Goal: Task Accomplishment & Management: Manage account settings

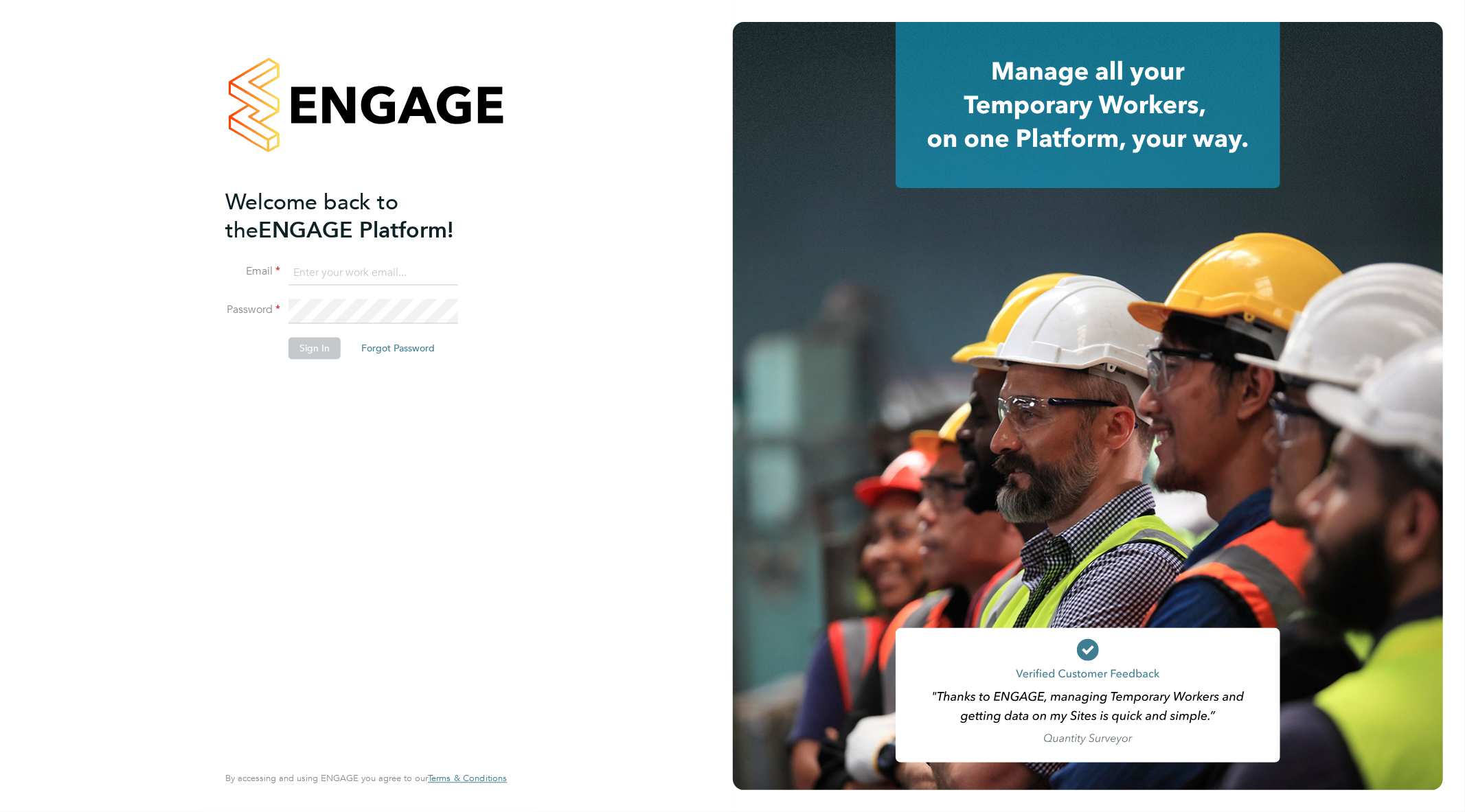
click at [346, 274] on input at bounding box center [373, 273] width 170 height 25
type input "[EMAIL_ADDRESS][PERSON_NAME][DOMAIN_NAME]"
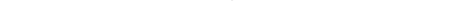
scroll to position [56, 94]
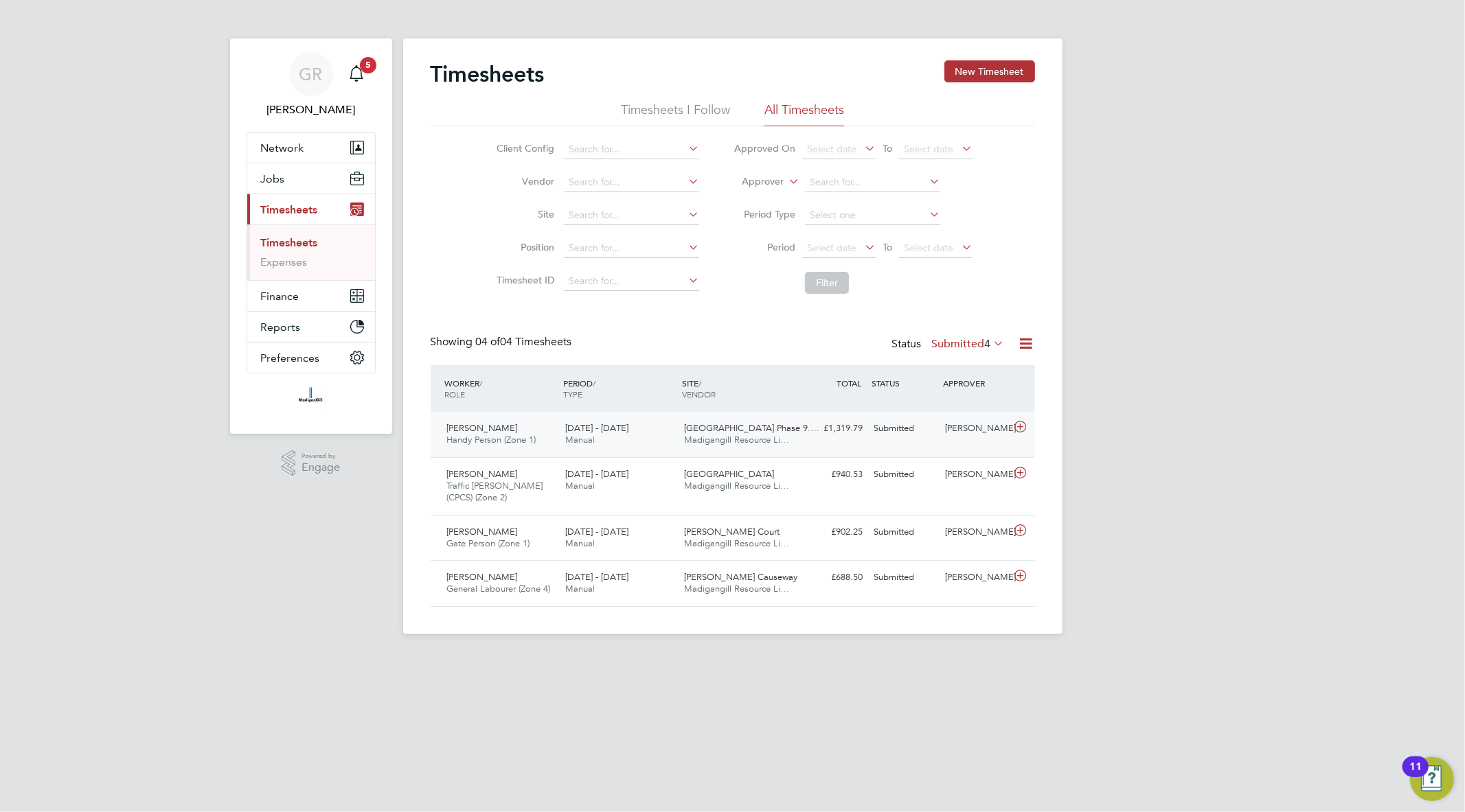
click at [990, 430] on div "Lewis Tucker" at bounding box center [975, 429] width 71 height 23
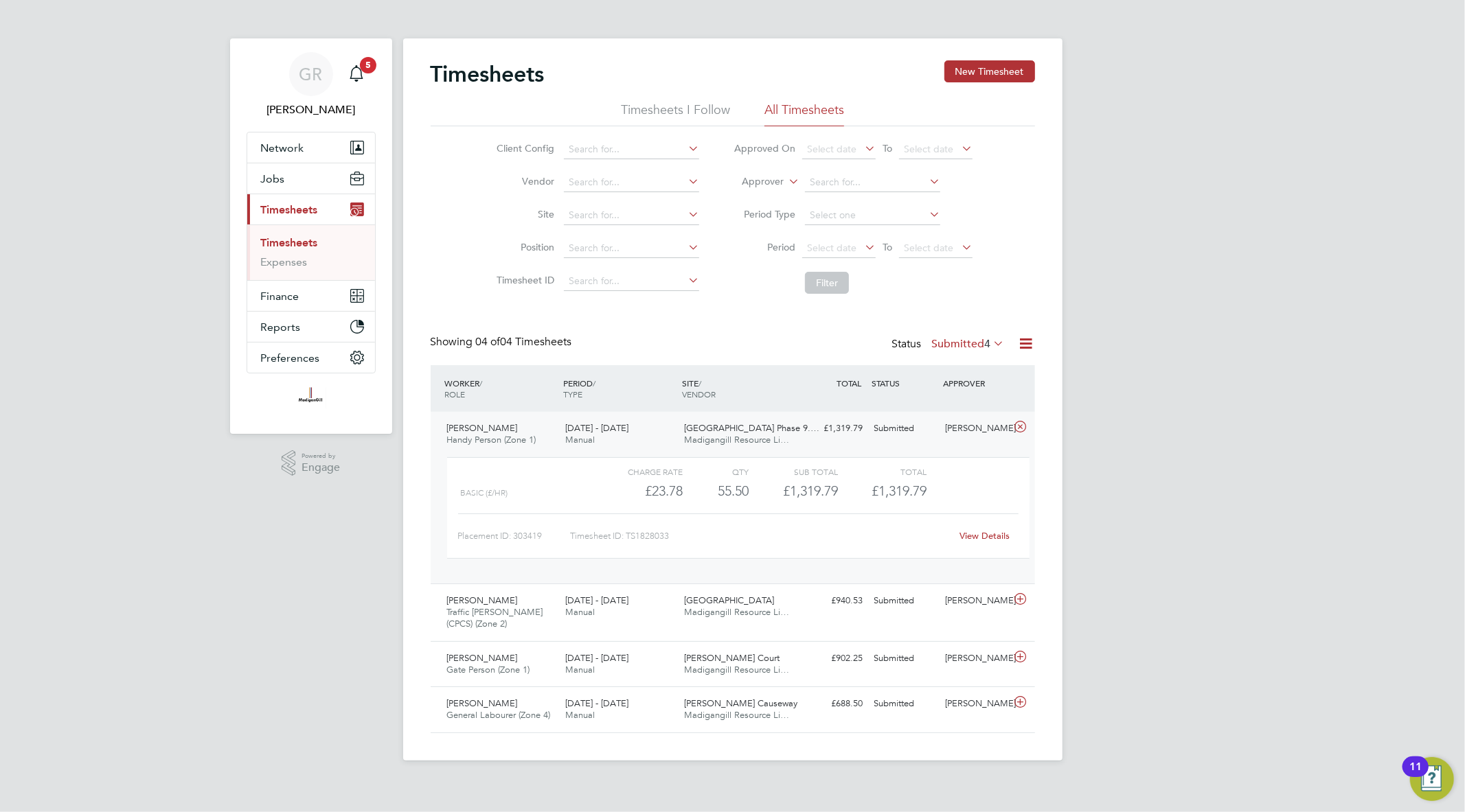
click at [992, 533] on link "View Details" at bounding box center [985, 536] width 50 height 11
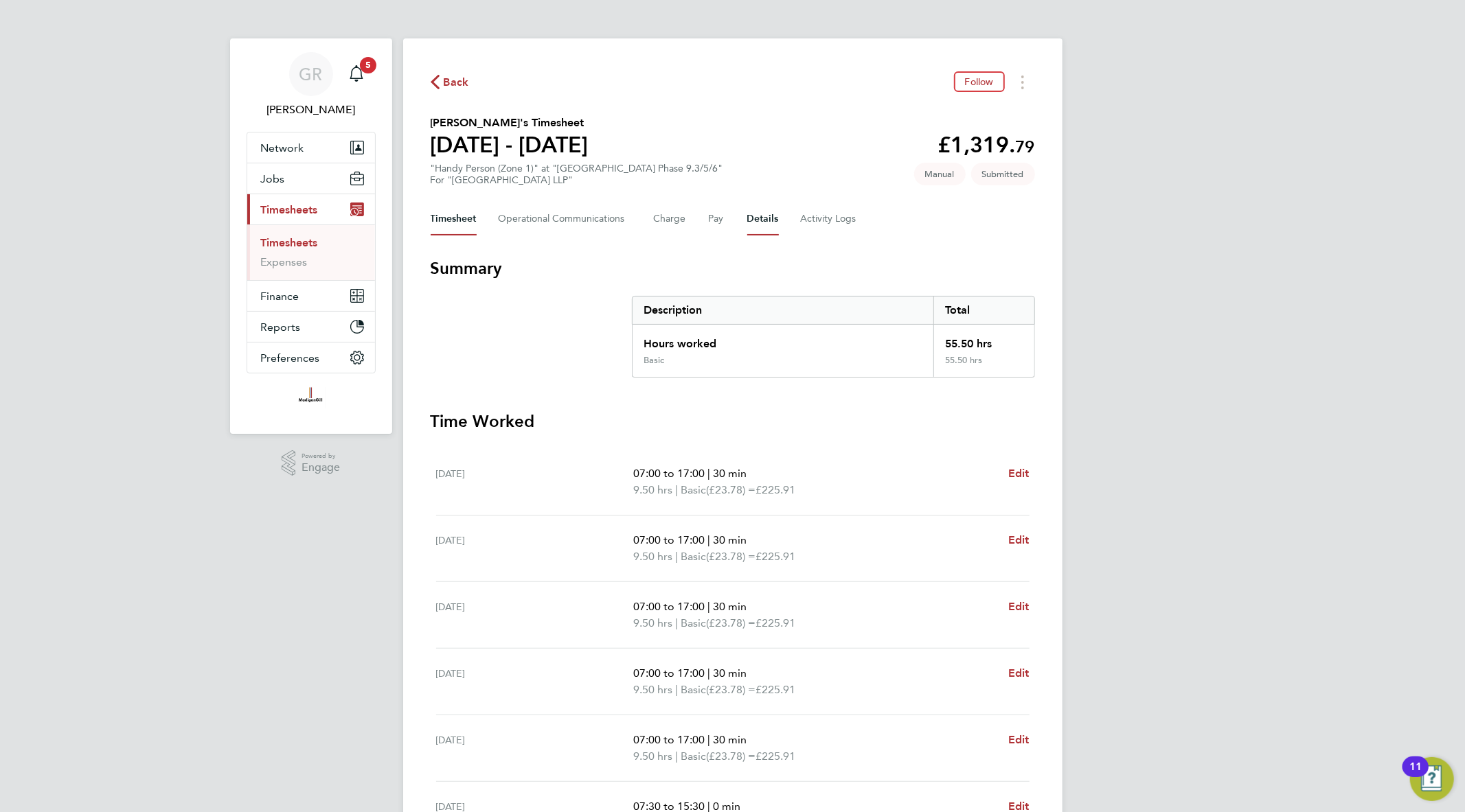
click at [774, 223] on button "Details" at bounding box center [763, 219] width 32 height 33
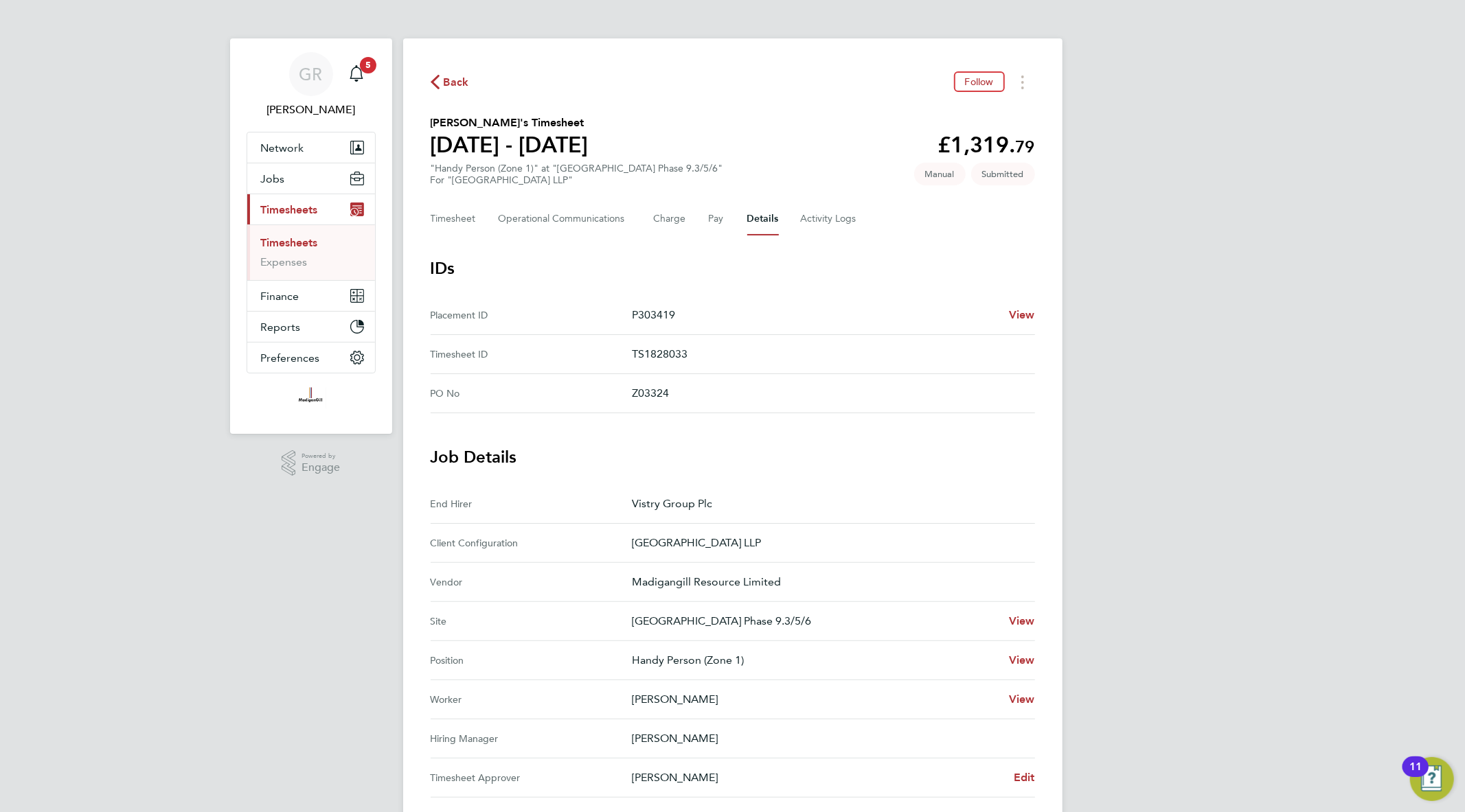
scroll to position [229, 0]
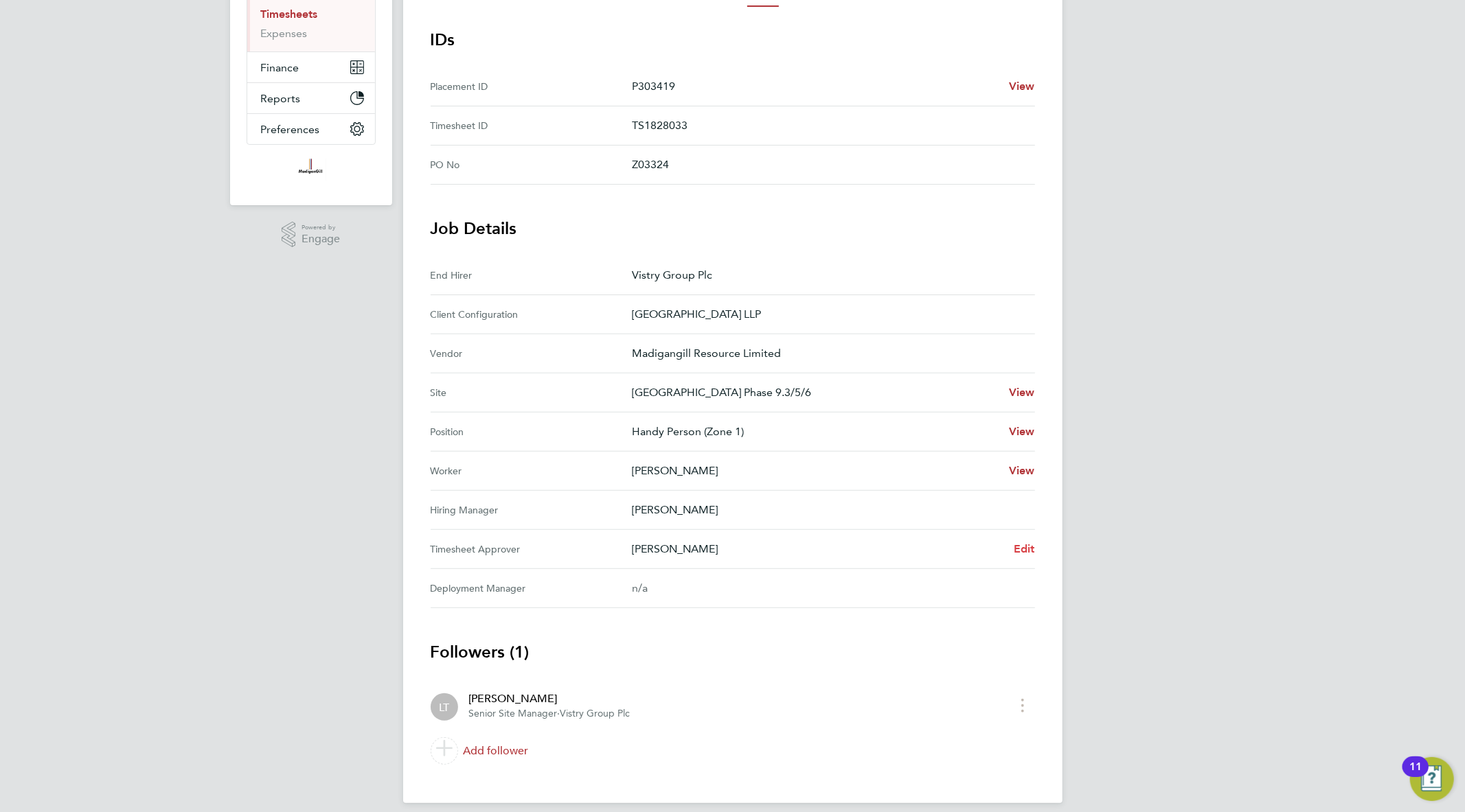
click at [1021, 547] on span "Edit" at bounding box center [1025, 549] width 21 height 13
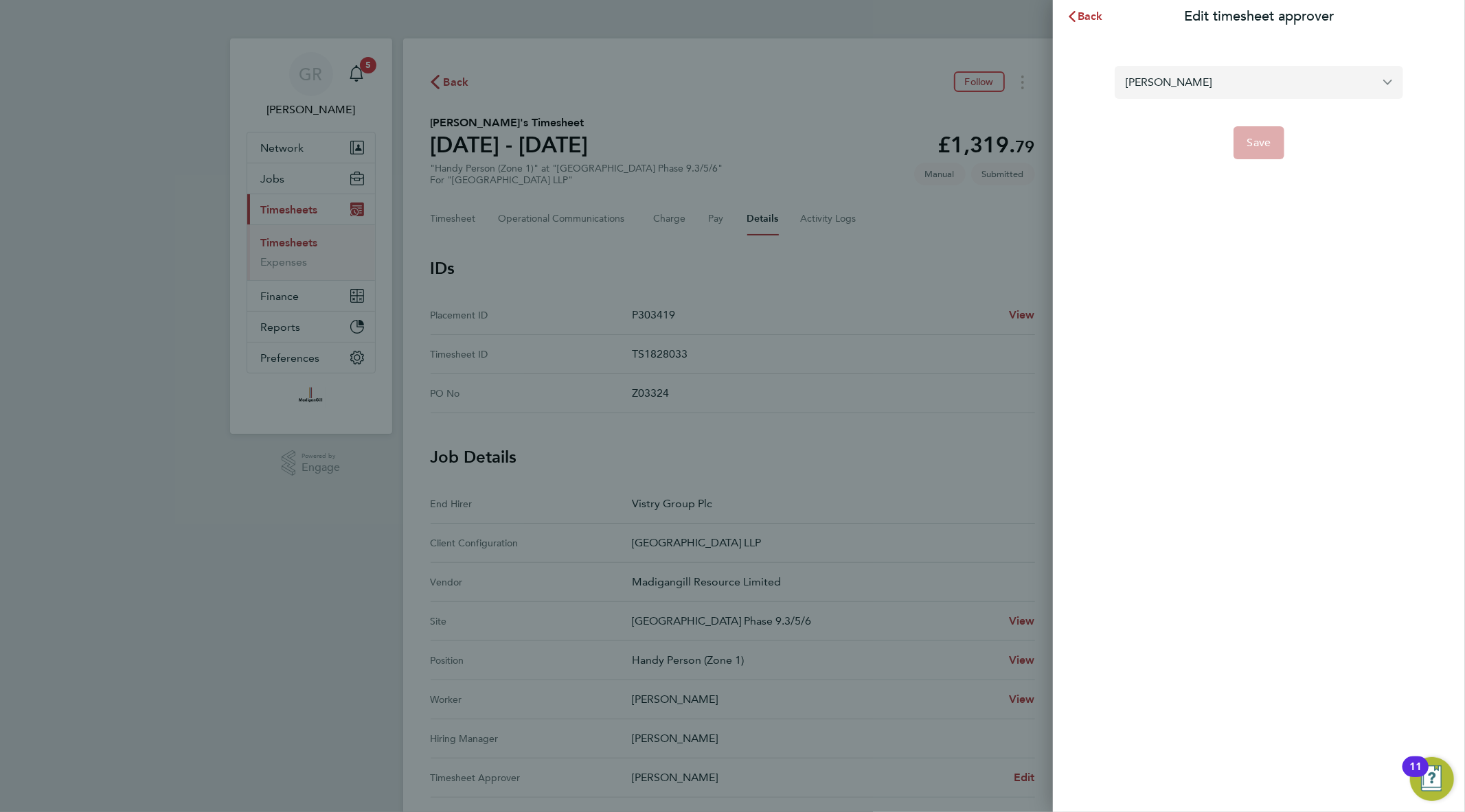
click at [1210, 78] on input "Lewis Tucker" at bounding box center [1259, 81] width 289 height 32
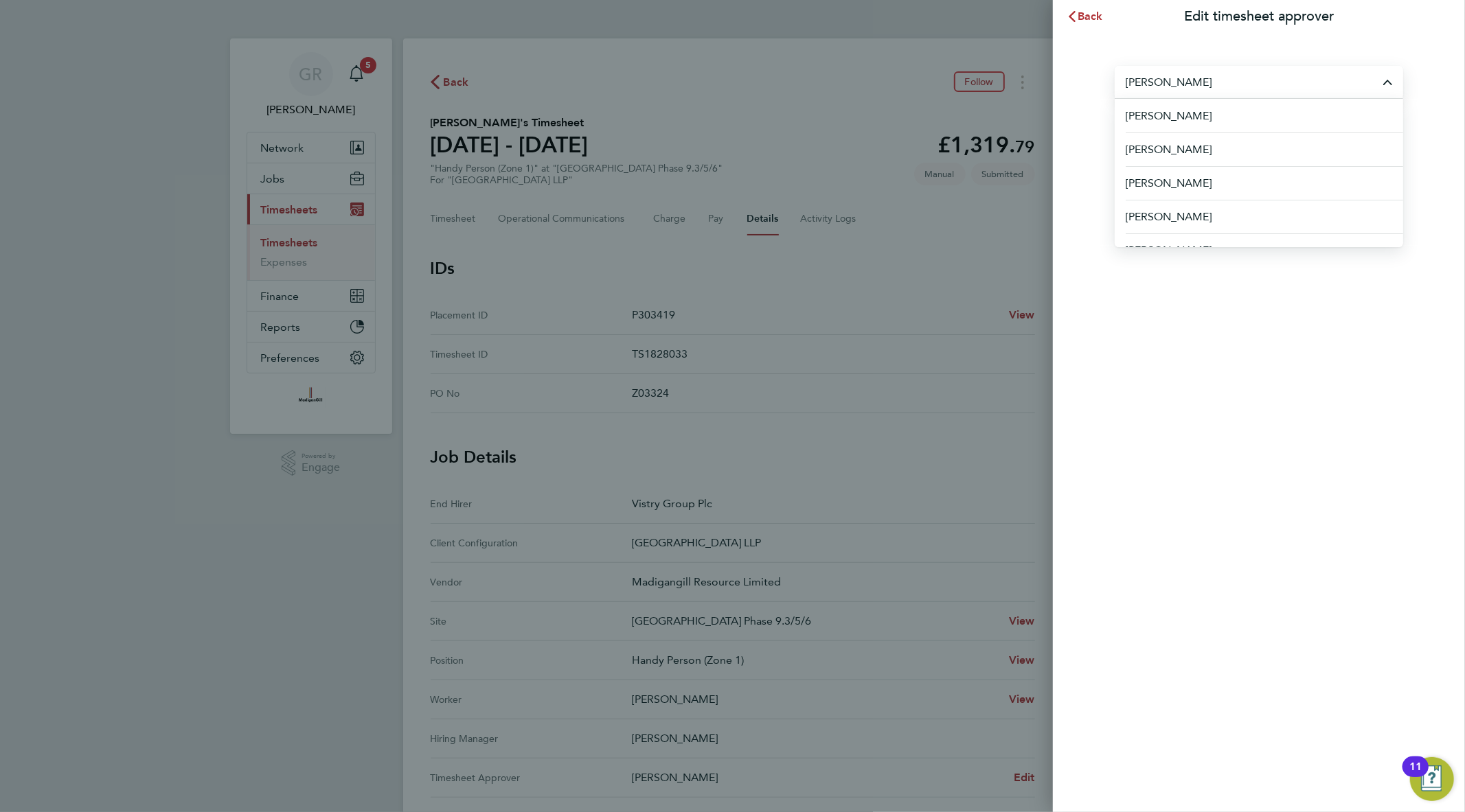
click at [811, 258] on div "Back Edit timesheet approver Lewis Tucker Aaron Murray Aaron Watkins Abbie Dani…" at bounding box center [732, 406] width 1465 height 812
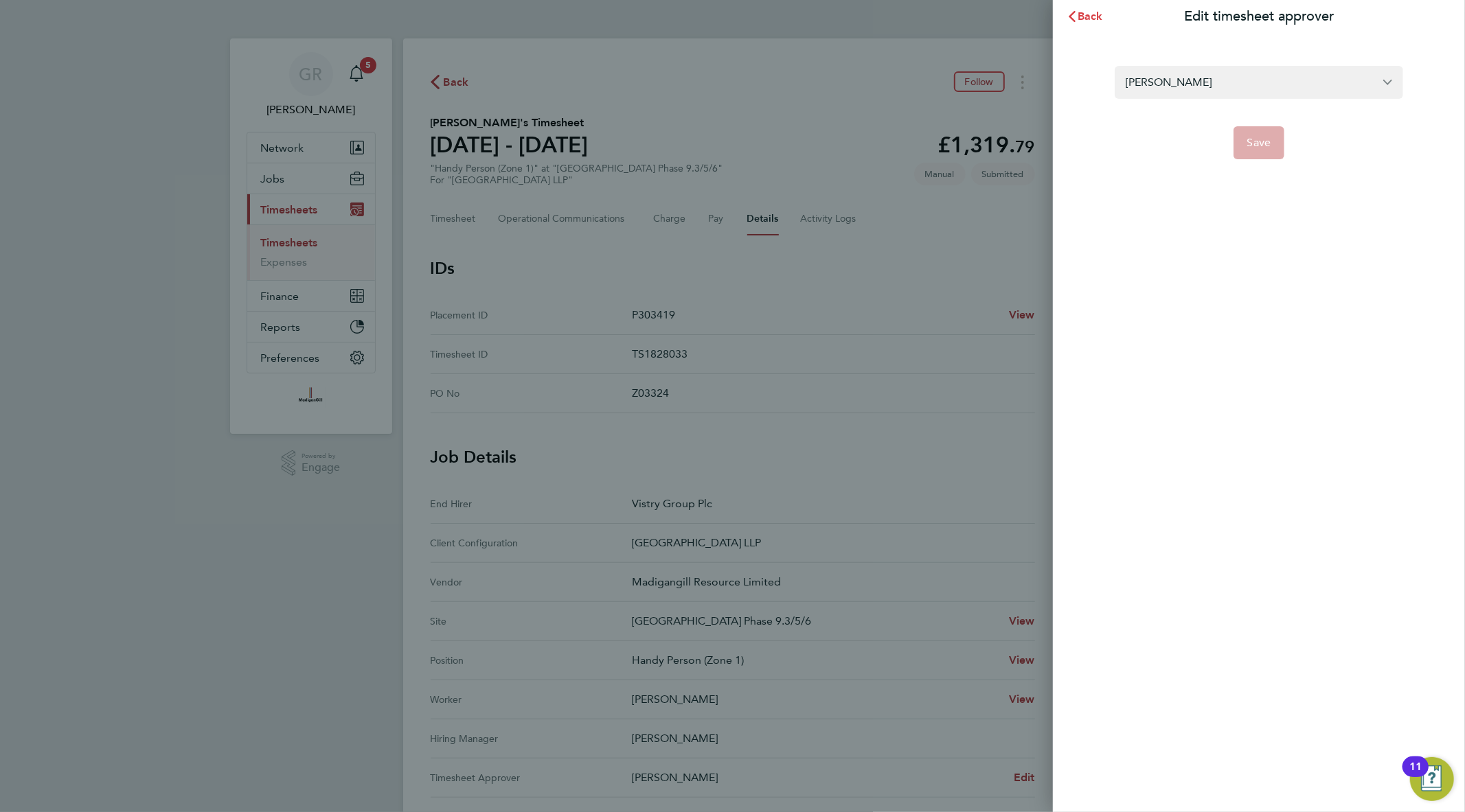
click at [1090, 23] on button "Back" at bounding box center [1085, 16] width 64 height 28
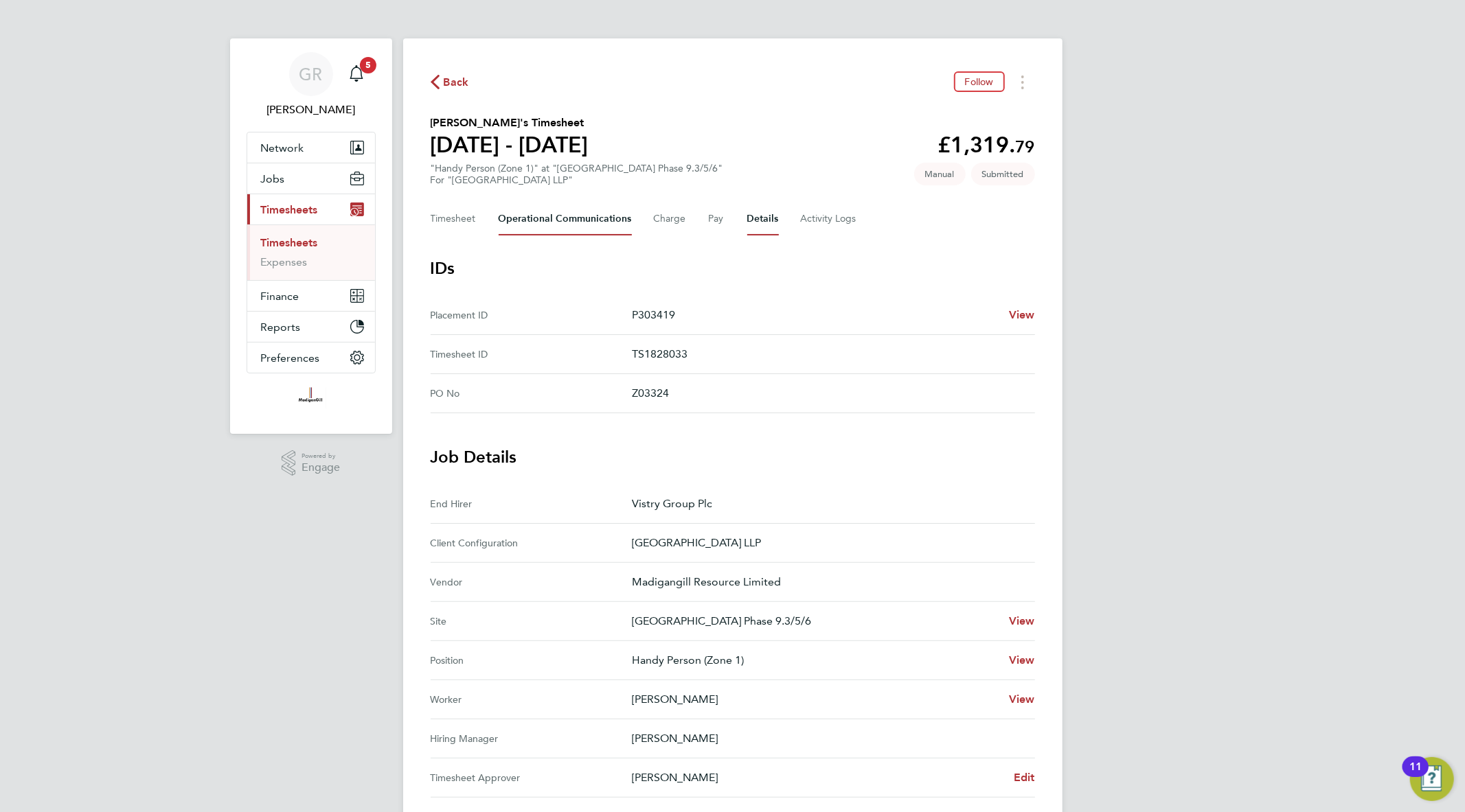
click at [524, 210] on Communications-tab "Operational Communications" at bounding box center [565, 219] width 134 height 33
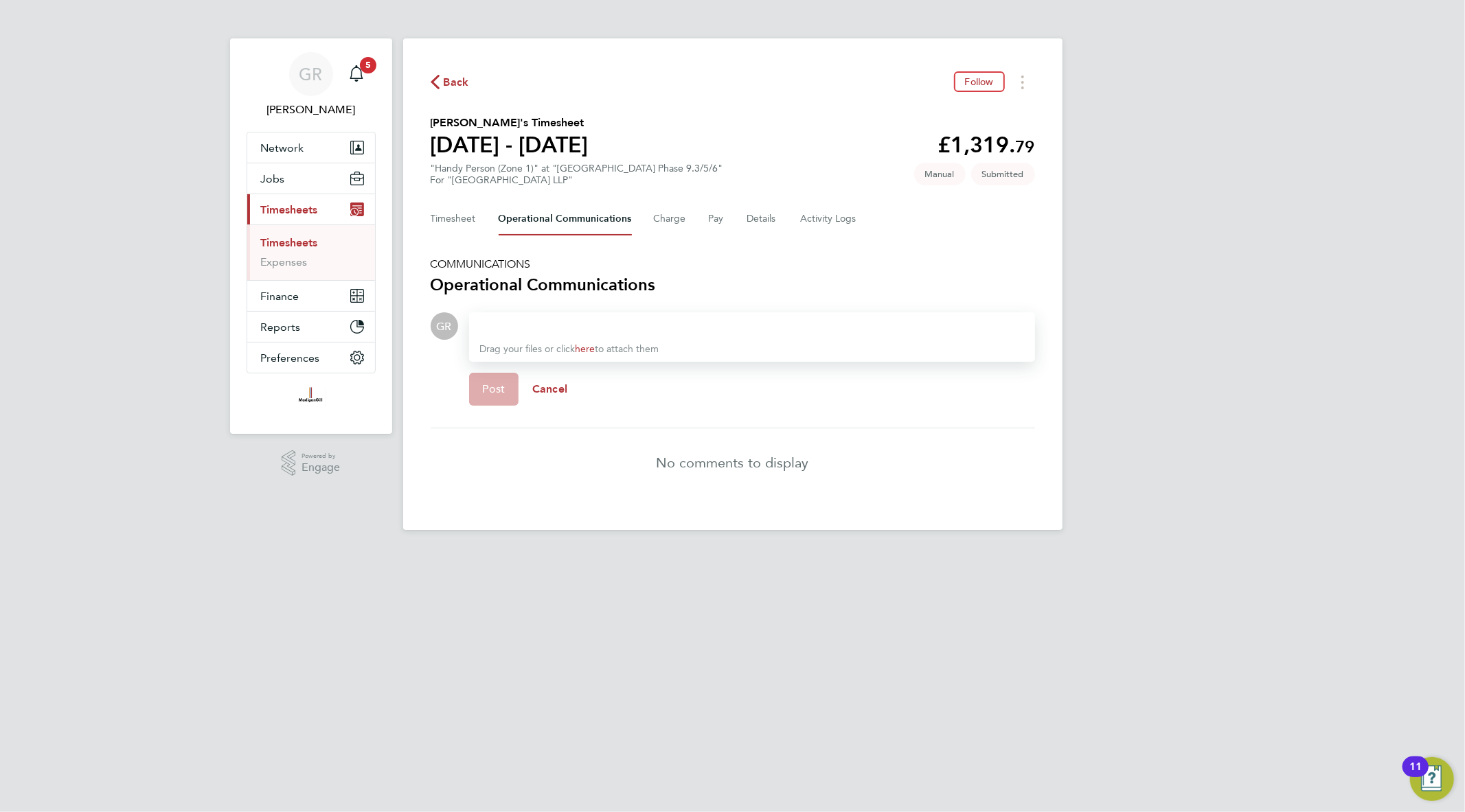
click at [545, 324] on div at bounding box center [753, 326] width 544 height 16
click at [485, 387] on span "Post" at bounding box center [494, 389] width 23 height 14
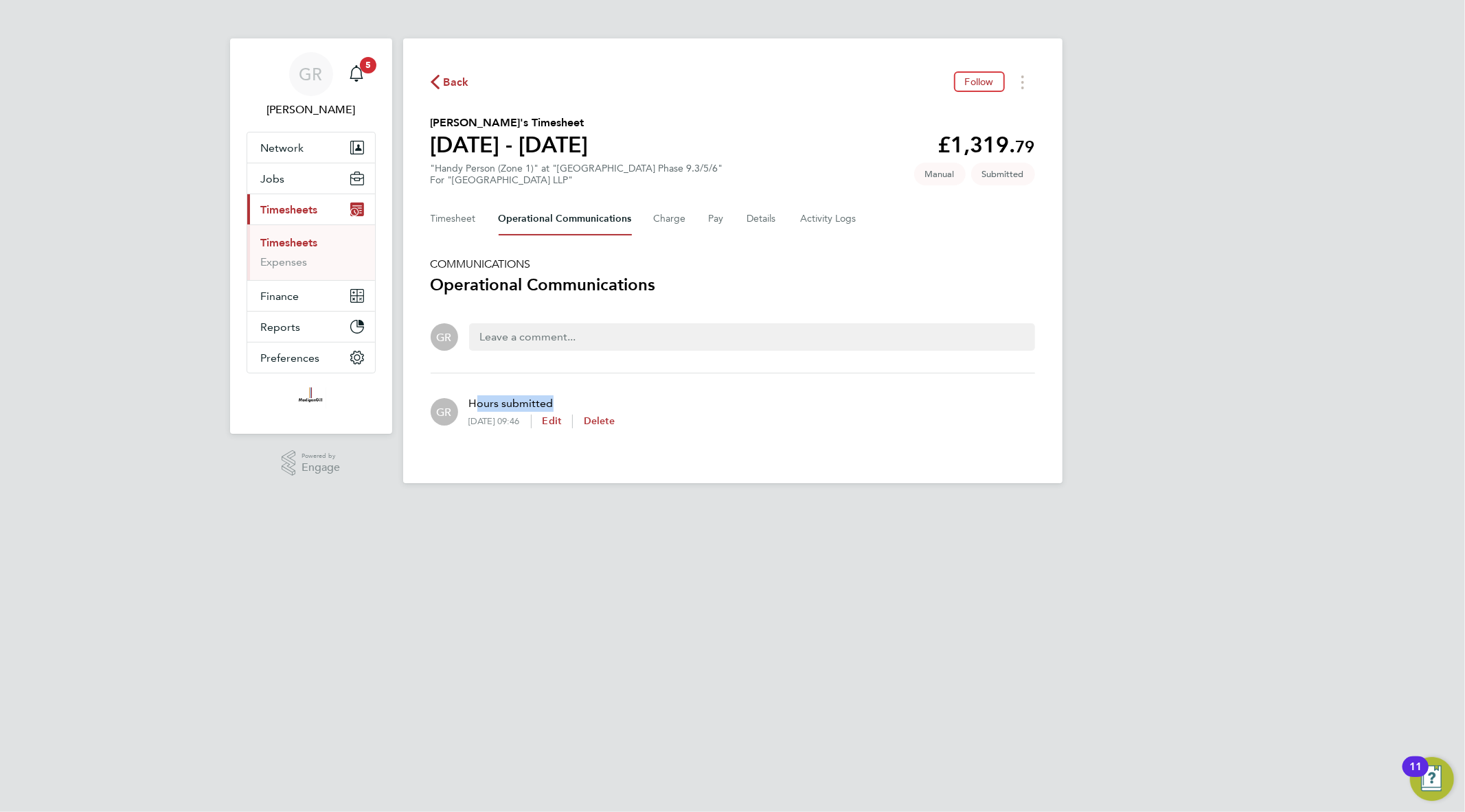
drag, startPoint x: 475, startPoint y: 397, endPoint x: 616, endPoint y: 398, distance: 141.0
click at [615, 398] on p "Hours submitted" at bounding box center [542, 404] width 146 height 16
drag, startPoint x: 585, startPoint y: 398, endPoint x: 483, endPoint y: 398, distance: 102.0
click at [483, 398] on p "Hours submitted" at bounding box center [542, 404] width 146 height 16
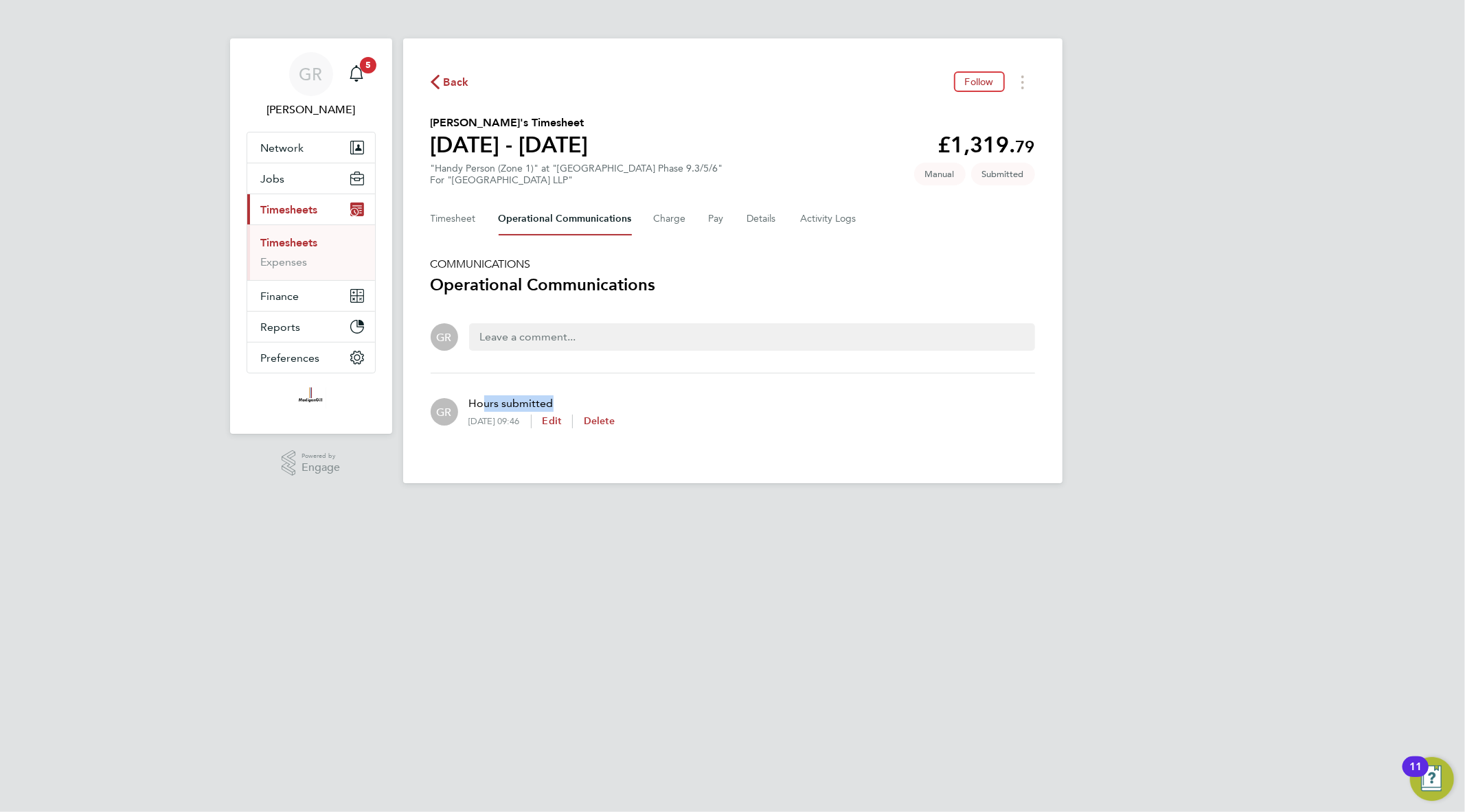
click at [483, 398] on p "Hours submitted" at bounding box center [542, 404] width 146 height 16
click at [761, 229] on button "Details" at bounding box center [763, 219] width 32 height 33
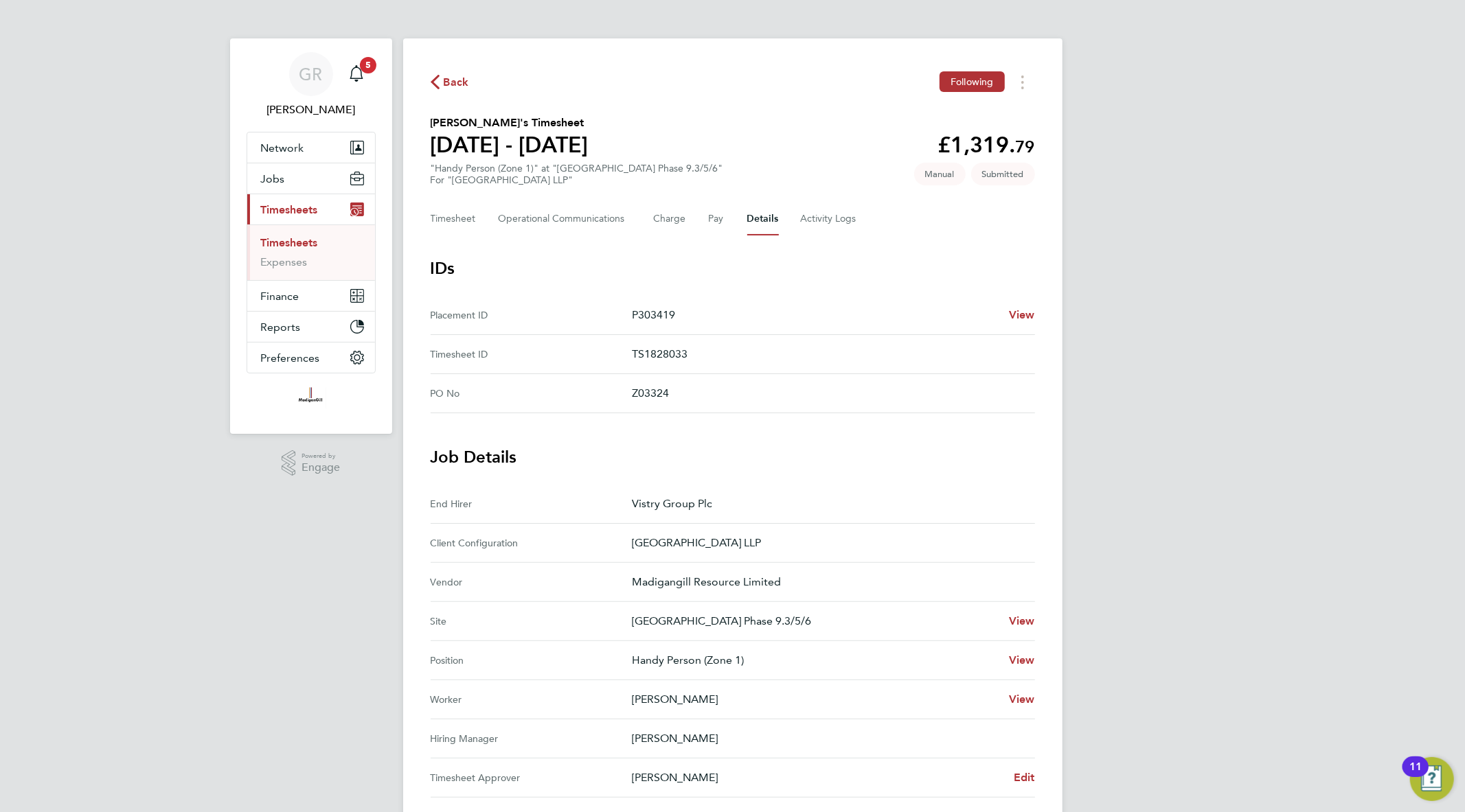
scroll to position [76, 0]
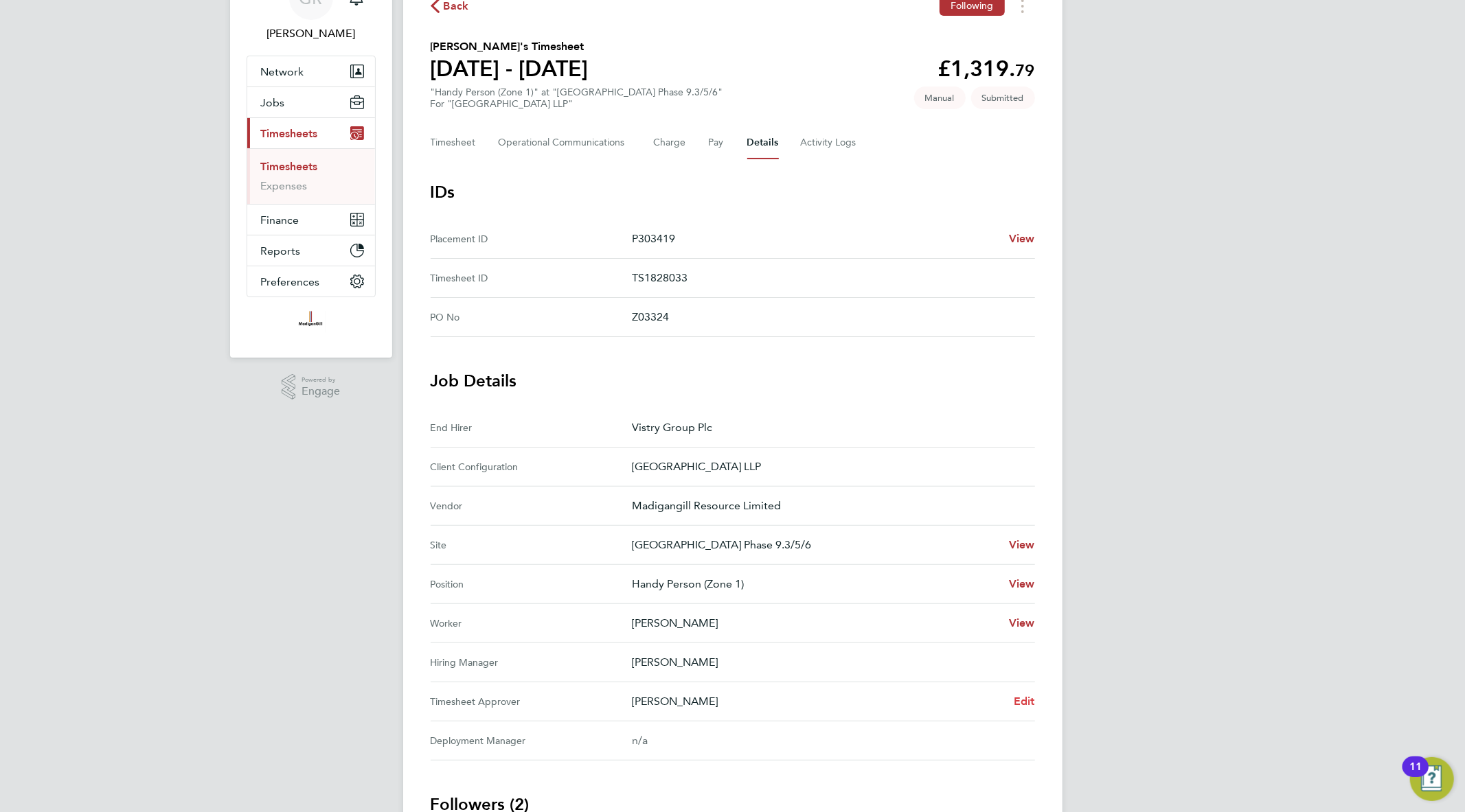
click at [1032, 699] on span "Edit" at bounding box center [1025, 701] width 21 height 13
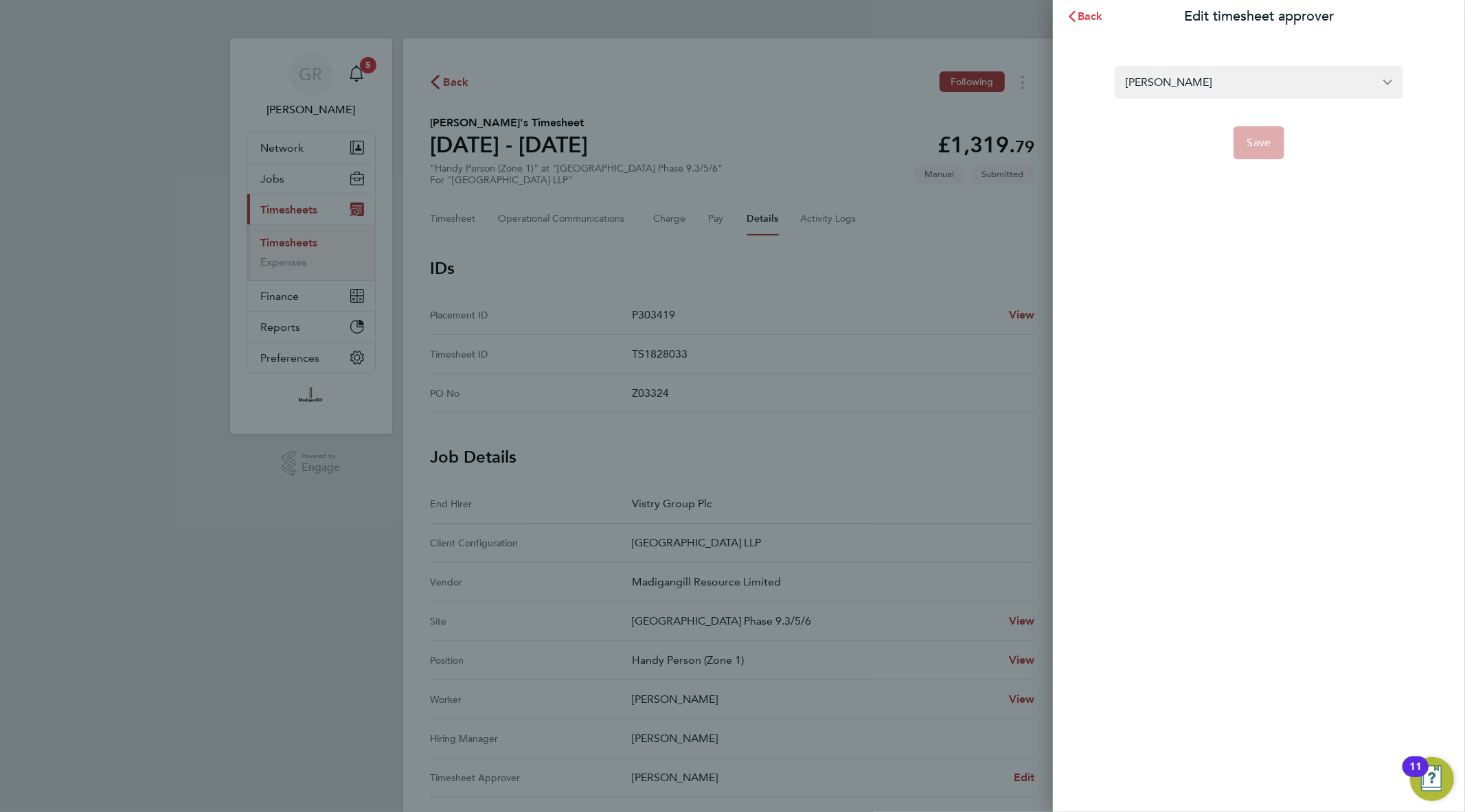
click at [1089, 14] on span "Back" at bounding box center [1090, 16] width 25 height 13
